Goal: Information Seeking & Learning: Learn about a topic

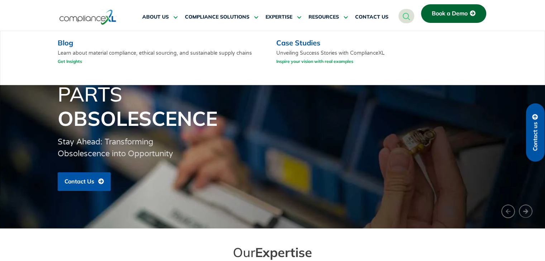
click at [72, 62] on link "Get Insights" at bounding box center [70, 61] width 24 height 9
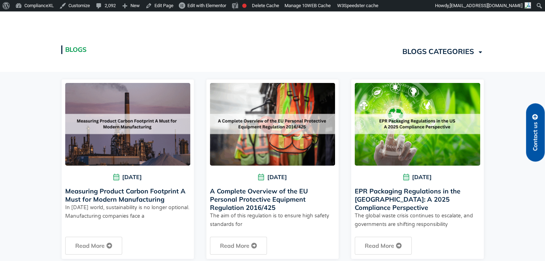
scroll to position [182, 0]
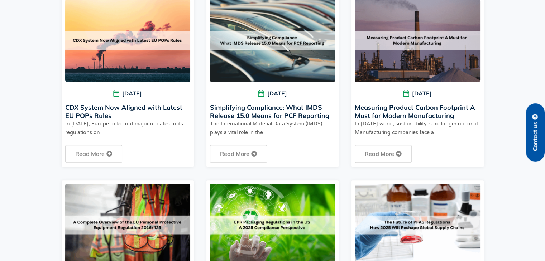
scroll to position [221, 0]
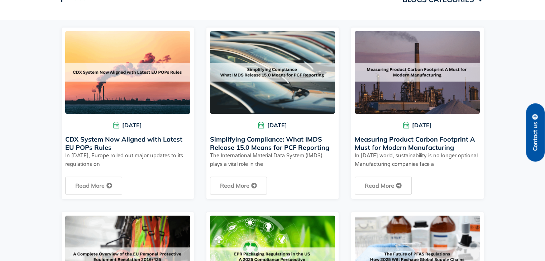
click at [387, 137] on link "Measuring Product Carbon Footprint A Must for Modern Manufacturing" at bounding box center [415, 143] width 120 height 16
